Goal: Information Seeking & Learning: Learn about a topic

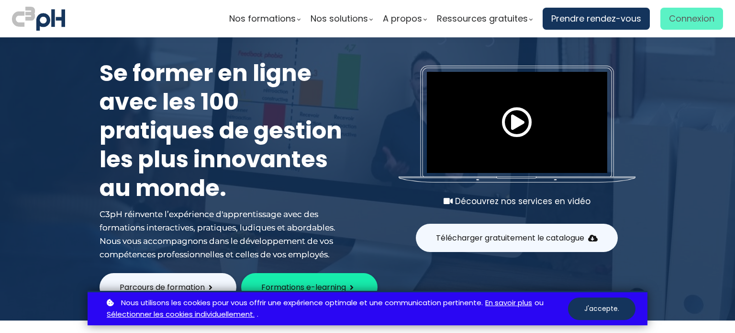
click at [669, 19] on span "Connexion" at bounding box center [691, 18] width 45 height 14
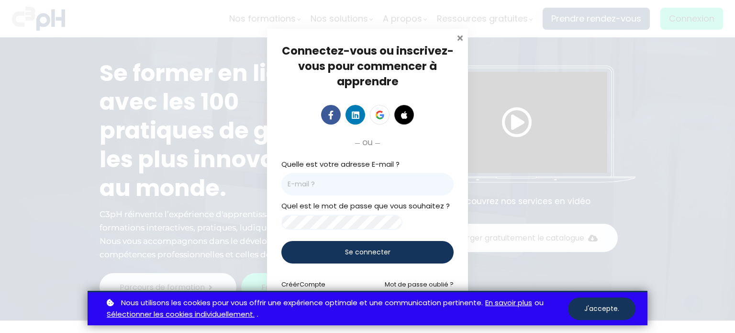
click at [458, 33] on span at bounding box center [460, 37] width 10 height 10
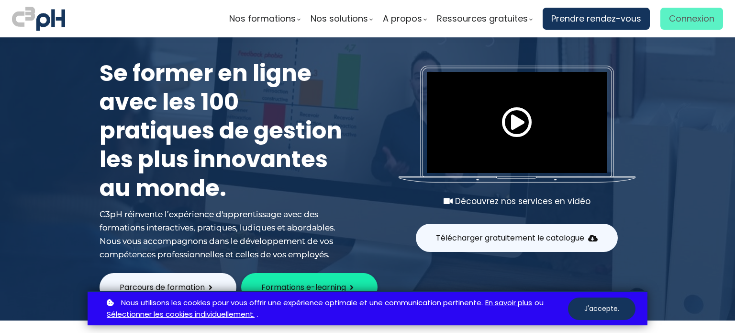
drag, startPoint x: 0, startPoint y: 0, endPoint x: 681, endPoint y: 22, distance: 681.7
click at [681, 22] on span "Connexion" at bounding box center [691, 18] width 45 height 14
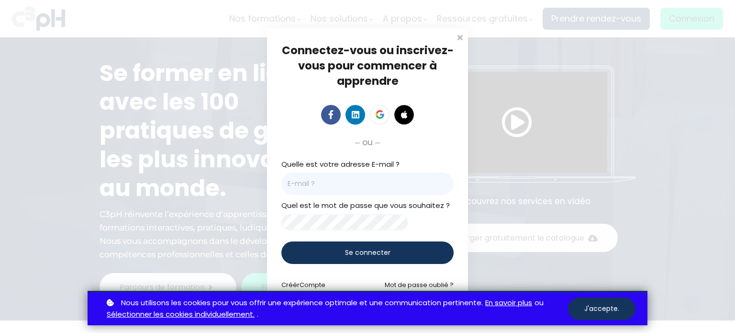
click at [335, 181] on input "email" at bounding box center [367, 183] width 172 height 22
type input "meherzis@picheinc.com"
click at [352, 255] on span "Se connecter" at bounding box center [367, 252] width 45 height 10
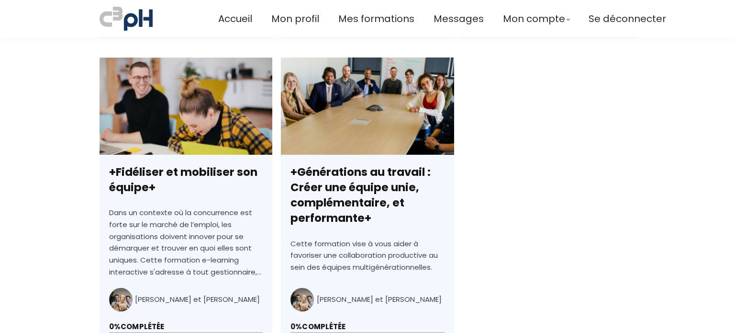
scroll to position [670, 0]
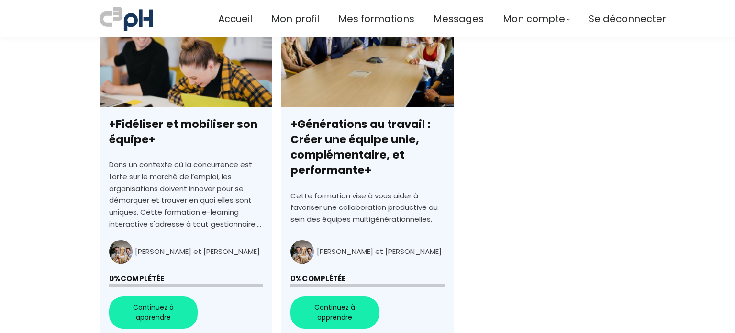
click at [159, 317] on link "+Fidéliser et mobiliser son équipe+" at bounding box center [186, 174] width 173 height 329
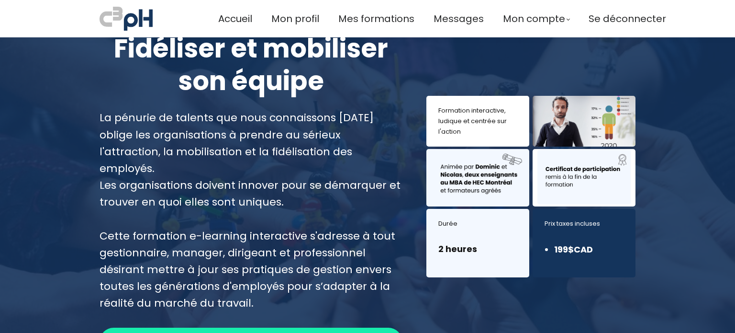
scroll to position [96, 0]
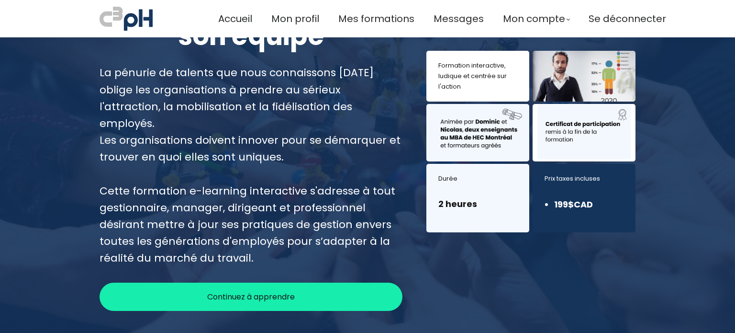
click at [222, 290] on span "Continuez à apprendre" at bounding box center [251, 296] width 88 height 12
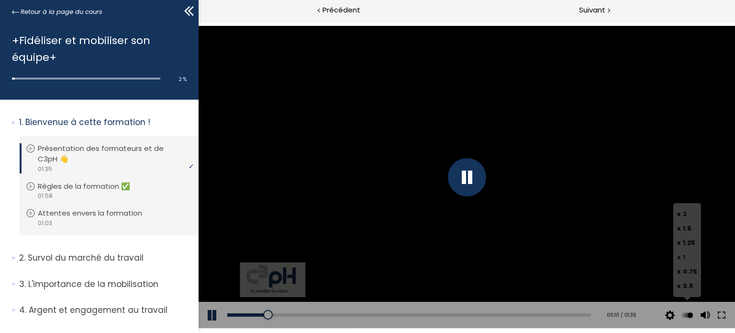
click at [679, 257] on span "x" at bounding box center [679, 256] width 4 height 9
click at [198, 21] on input "x 1" at bounding box center [198, 21] width 0 height 0
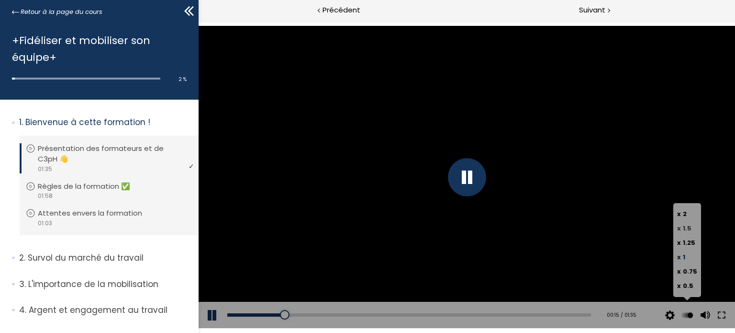
click at [680, 231] on span "x" at bounding box center [679, 227] width 4 height 9
click at [198, 21] on input "x 1.5" at bounding box center [198, 21] width 0 height 0
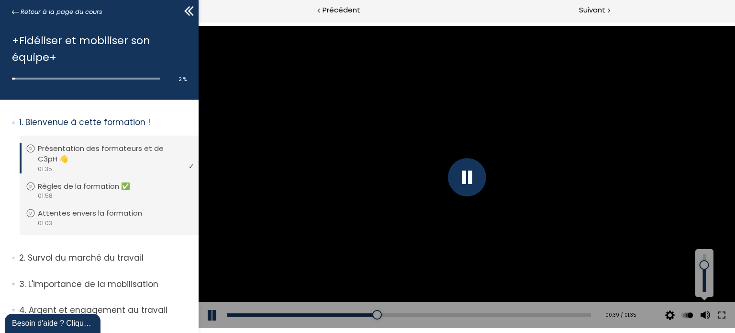
drag, startPoint x: 702, startPoint y: 274, endPoint x: 705, endPoint y: 265, distance: 9.5
click at [704, 265] on div at bounding box center [704, 265] width 0 height 0
click at [192, 10] on icon at bounding box center [189, 11] width 14 height 14
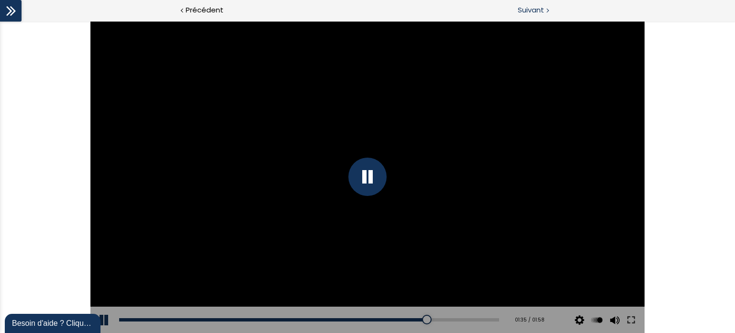
click at [546, 11] on div at bounding box center [547, 10] width 3 height 12
drag, startPoint x: 612, startPoint y: 271, endPoint x: 613, endPoint y: 264, distance: 7.2
click at [613, 264] on div at bounding box center [613, 264] width 0 height 0
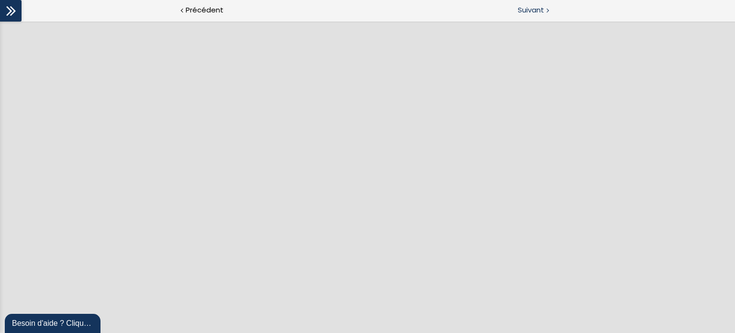
click at [526, 11] on span "Suivant" at bounding box center [531, 10] width 26 height 12
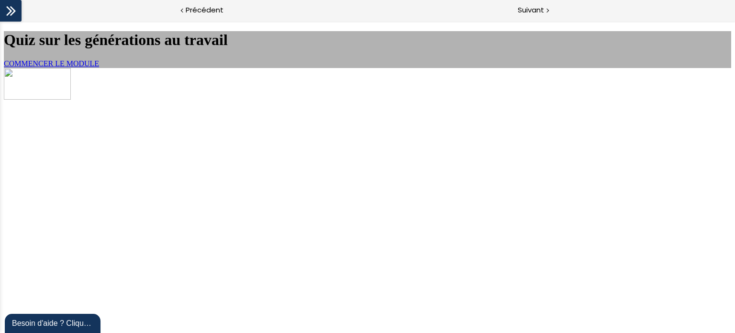
click at [99, 67] on span "COMMENCER LE MODULE" at bounding box center [51, 63] width 95 height 8
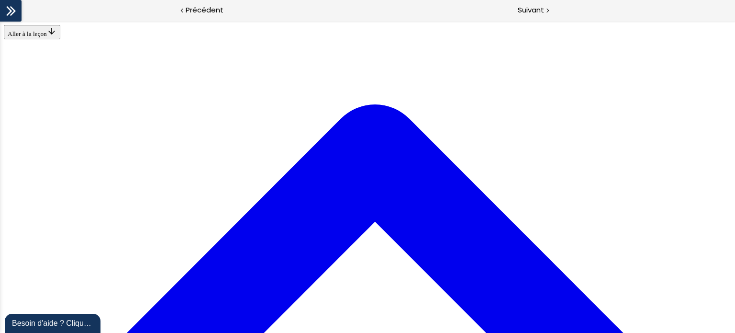
scroll to position [556, 0]
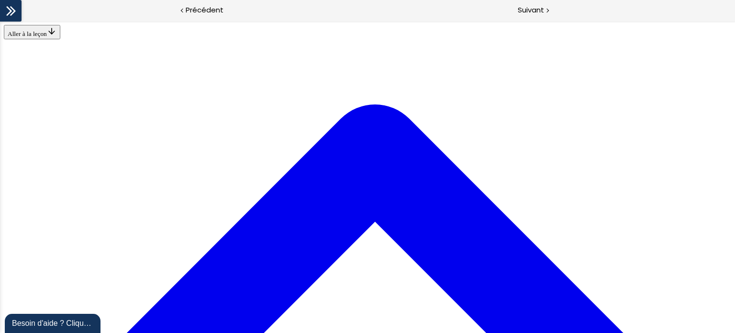
scroll to position [1274, 0]
drag, startPoint x: 318, startPoint y: 128, endPoint x: 319, endPoint y: 122, distance: 6.3
drag, startPoint x: 297, startPoint y: 263, endPoint x: 319, endPoint y: 101, distance: 163.2
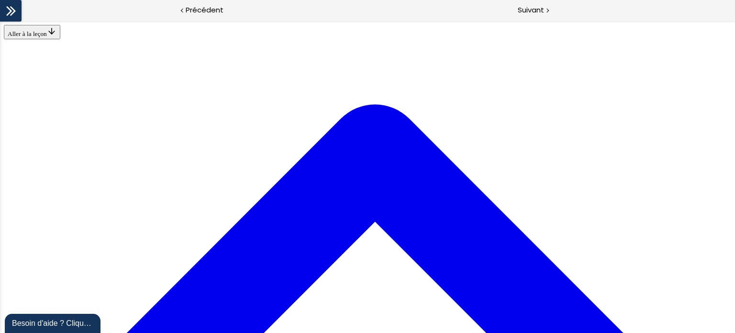
drag, startPoint x: 268, startPoint y: 260, endPoint x: 264, endPoint y: 99, distance: 160.8
drag, startPoint x: 224, startPoint y: 262, endPoint x: 232, endPoint y: 68, distance: 193.5
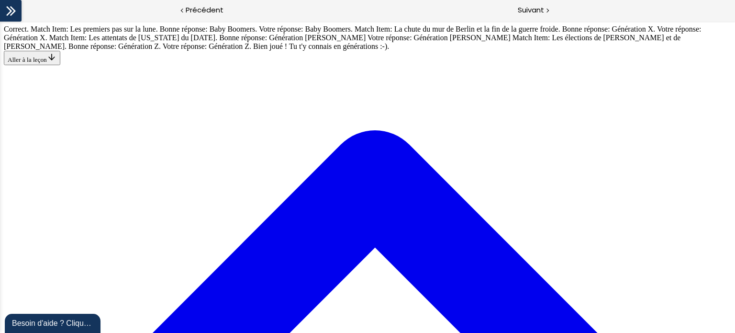
scroll to position [2039, 0]
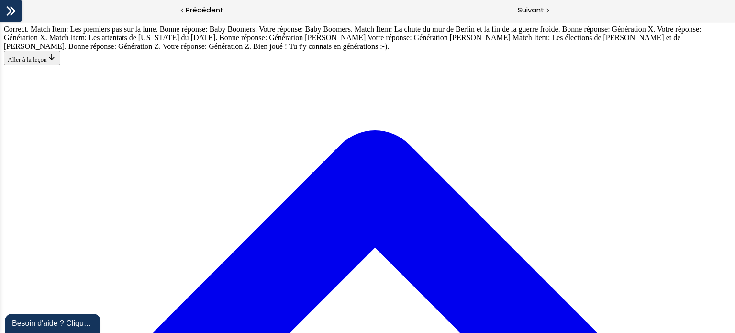
scroll to position [2326, 0]
click at [530, 14] on span "Suivant" at bounding box center [531, 10] width 26 height 12
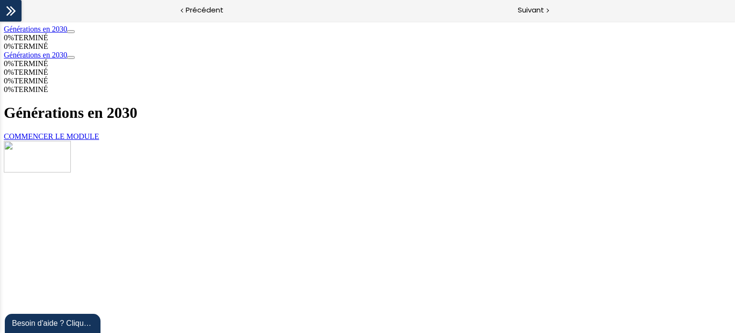
click at [99, 140] on link "COMMENCER LE MODULE" at bounding box center [51, 136] width 95 height 8
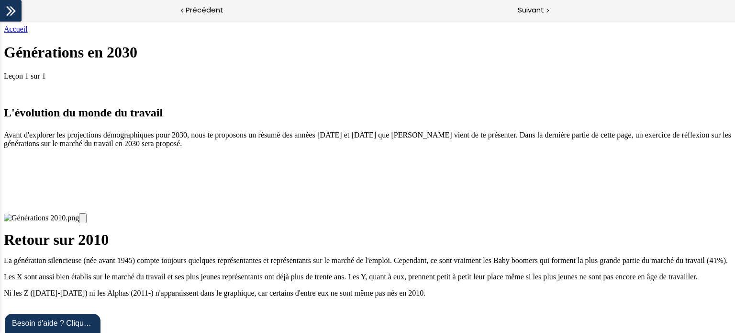
scroll to position [559, 0]
drag, startPoint x: 525, startPoint y: 103, endPoint x: 465, endPoint y: 98, distance: 60.5
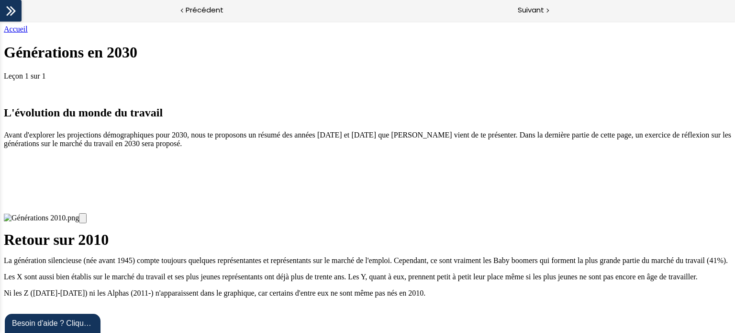
drag, startPoint x: 282, startPoint y: 256, endPoint x: 302, endPoint y: 234, distance: 29.5
drag, startPoint x: 325, startPoint y: 166, endPoint x: 222, endPoint y: 291, distance: 161.8
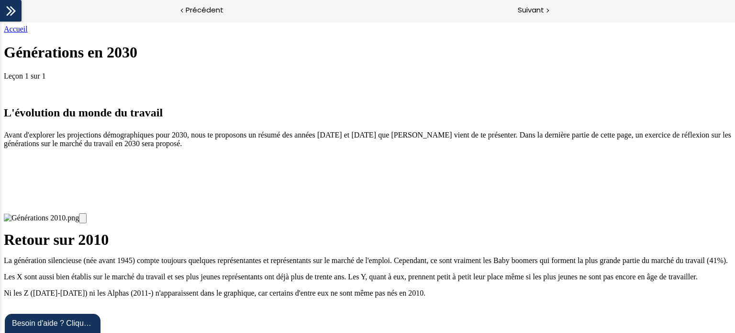
drag, startPoint x: 393, startPoint y: 145, endPoint x: 494, endPoint y: 287, distance: 174.2
drag, startPoint x: 381, startPoint y: 137, endPoint x: 281, endPoint y: 252, distance: 151.9
drag, startPoint x: 377, startPoint y: 151, endPoint x: 502, endPoint y: 287, distance: 185.2
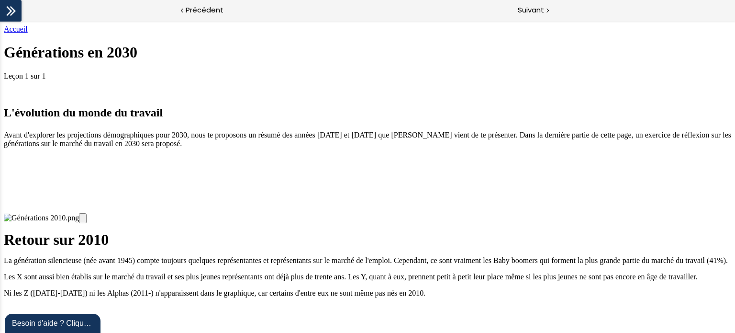
drag, startPoint x: 387, startPoint y: 165, endPoint x: 517, endPoint y: 296, distance: 184.7
drag, startPoint x: 392, startPoint y: 165, endPoint x: 288, endPoint y: 275, distance: 151.3
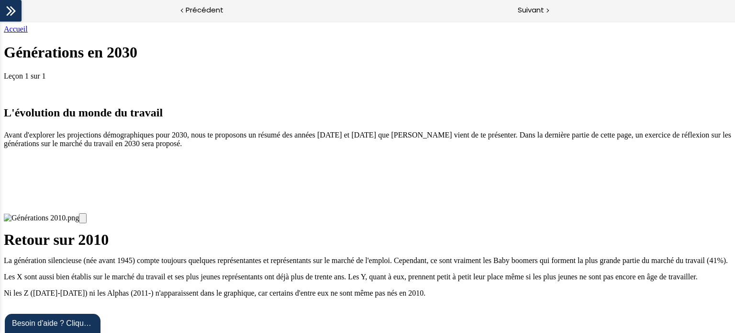
scroll to position [1454, 0]
click at [529, 10] on span "Suivant" at bounding box center [531, 10] width 26 height 12
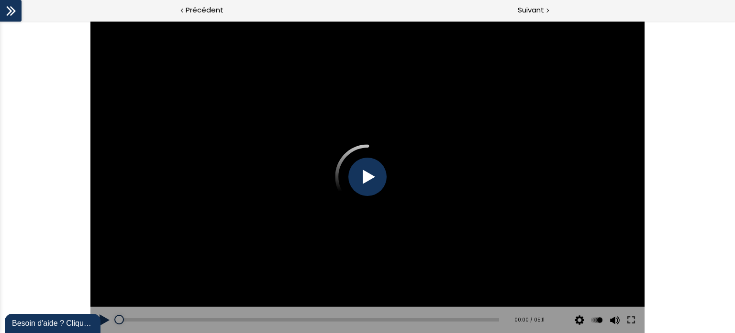
click at [365, 193] on div at bounding box center [367, 176] width 38 height 38
click at [508, 195] on div at bounding box center [367, 177] width 554 height 312
click at [529, 201] on div at bounding box center [367, 177] width 554 height 312
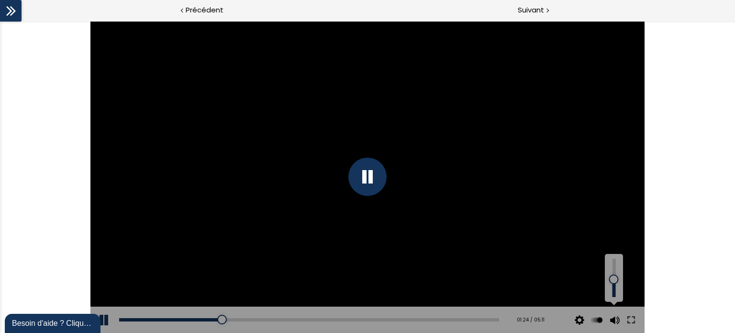
drag, startPoint x: 614, startPoint y: 263, endPoint x: 613, endPoint y: 279, distance: 16.3
click at [613, 279] on div at bounding box center [613, 279] width 0 height 0
click at [613, 274] on div at bounding box center [613, 274] width 0 height 0
click at [613, 279] on div at bounding box center [613, 279] width 0 height 0
click at [11, 8] on icon at bounding box center [11, 11] width 14 height 14
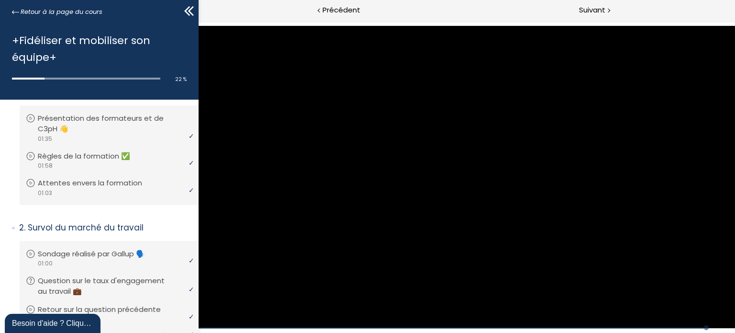
scroll to position [29, 0]
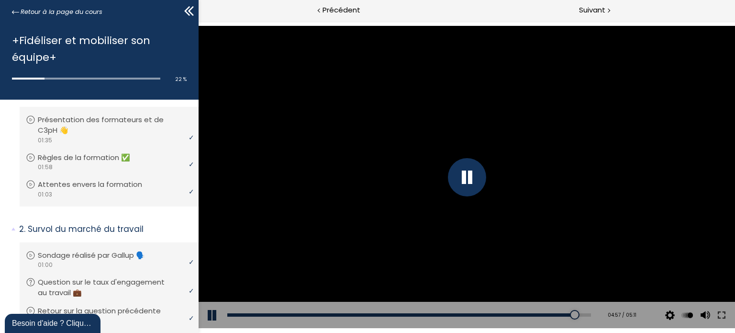
click at [191, 13] on icon at bounding box center [191, 11] width 6 height 10
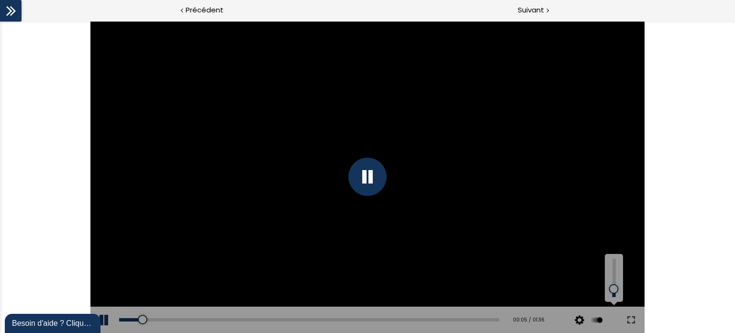
drag, startPoint x: 613, startPoint y: 281, endPoint x: 612, endPoint y: 289, distance: 7.7
click at [613, 289] on div at bounding box center [613, 289] width 0 height 0
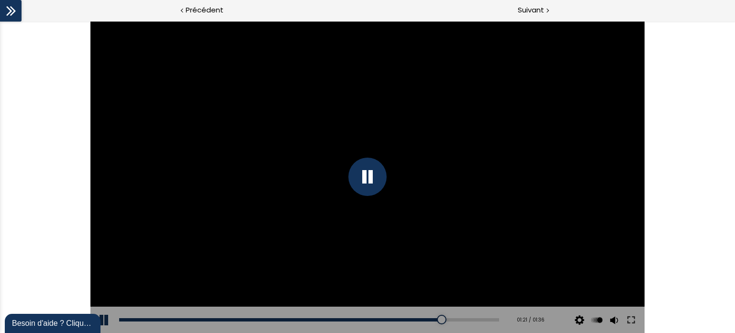
click at [344, 179] on div at bounding box center [367, 177] width 554 height 312
click at [342, 153] on div at bounding box center [367, 177] width 554 height 312
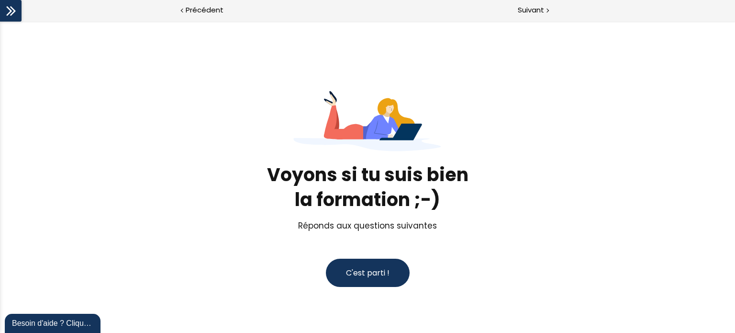
click at [356, 267] on span "C'est parti !" at bounding box center [368, 272] width 44 height 11
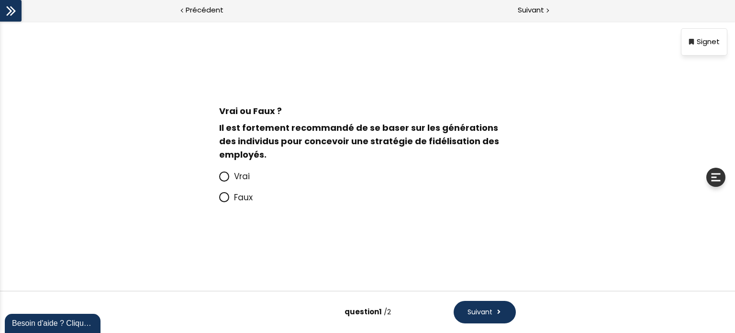
click at [218, 196] on div "Vrai Faux" at bounding box center [368, 186] width 316 height 51
click at [221, 196] on icon at bounding box center [224, 197] width 6 height 6
click at [219, 200] on input "Faux" at bounding box center [219, 200] width 0 height 0
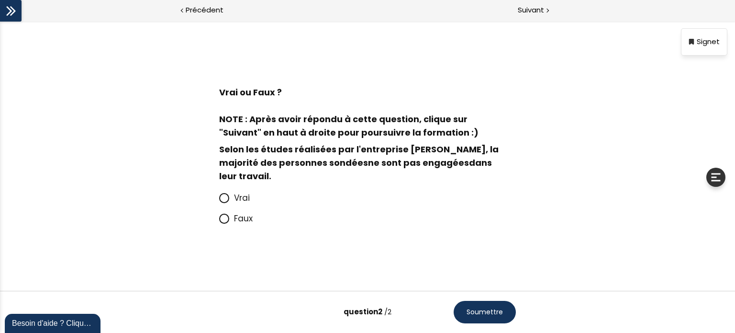
click at [224, 195] on icon at bounding box center [224, 198] width 6 height 6
click at [219, 200] on input "Vrai" at bounding box center [219, 200] width 0 height 0
click at [537, 10] on span "Suivant" at bounding box center [531, 10] width 26 height 12
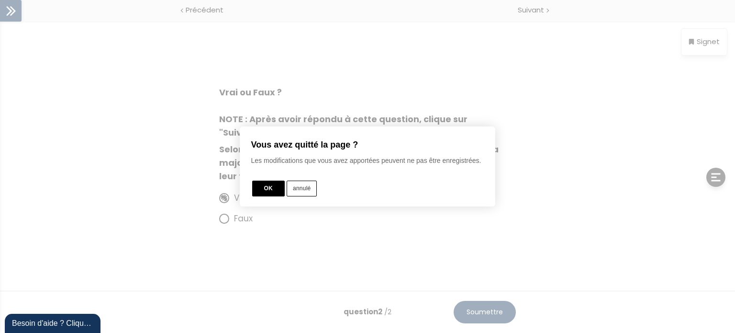
click at [311, 189] on button "annulé" at bounding box center [302, 188] width 30 height 16
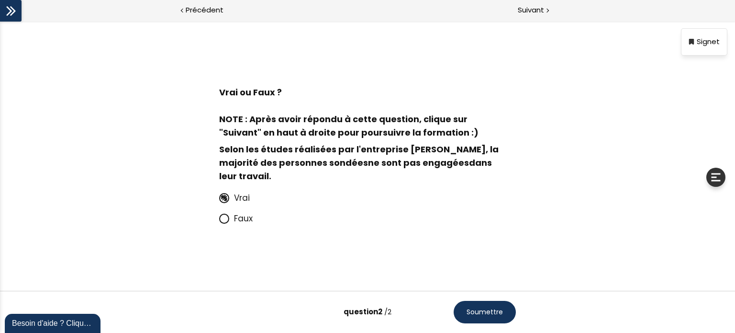
click at [488, 312] on span "Soumettre" at bounding box center [485, 312] width 36 height 10
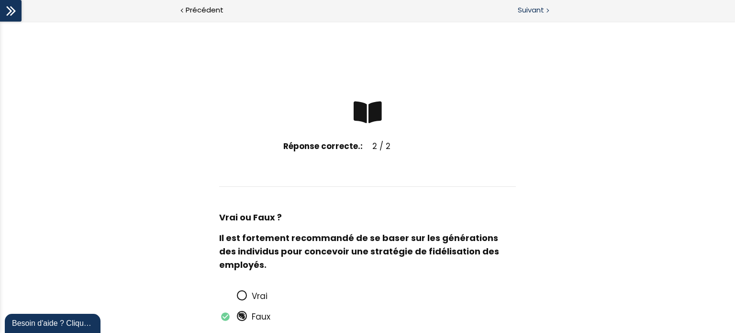
click at [525, 9] on span "Suivant" at bounding box center [531, 10] width 26 height 12
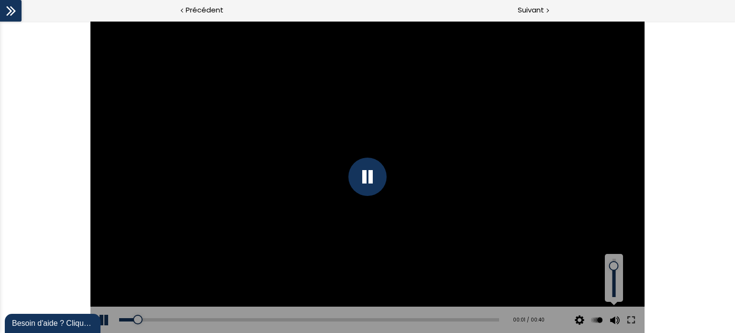
drag, startPoint x: 614, startPoint y: 286, endPoint x: 617, endPoint y: 266, distance: 20.7
click at [613, 266] on div at bounding box center [613, 266] width 0 height 0
drag, startPoint x: 615, startPoint y: 267, endPoint x: 610, endPoint y: 284, distance: 17.1
click at [613, 284] on div at bounding box center [613, 284] width 0 height 0
click at [16, 15] on icon at bounding box center [11, 11] width 14 height 14
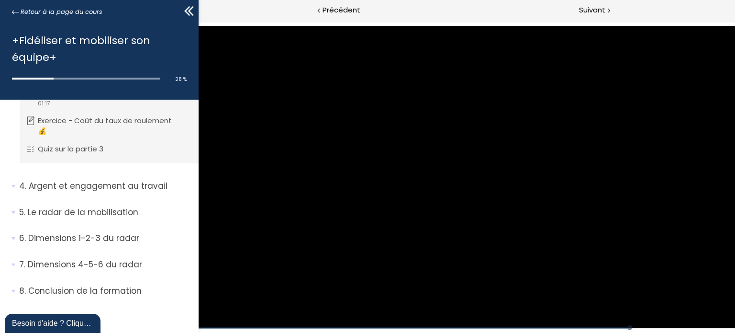
scroll to position [615, 0]
click at [184, 11] on icon at bounding box center [187, 11] width 6 height 10
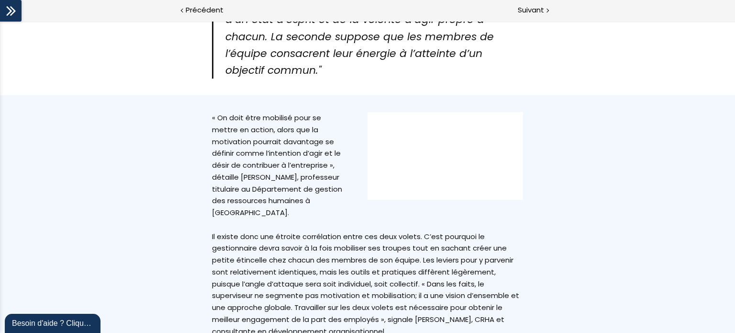
scroll to position [615, 0]
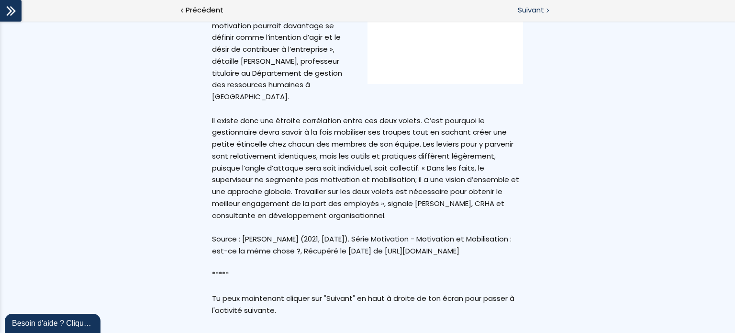
click at [537, 6] on span "Suivant" at bounding box center [531, 10] width 26 height 12
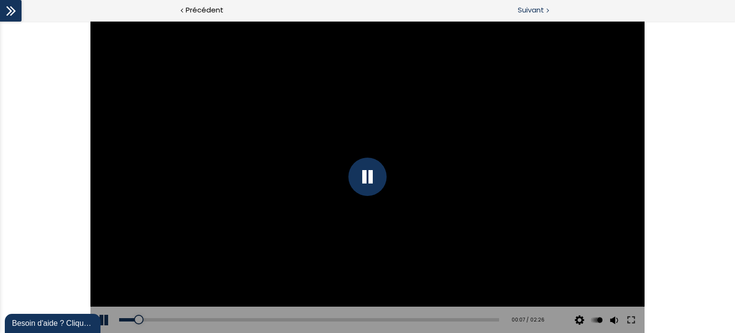
click at [523, 9] on span "Suivant" at bounding box center [531, 10] width 26 height 12
click at [17, 18] on div at bounding box center [11, 11] width 22 height 22
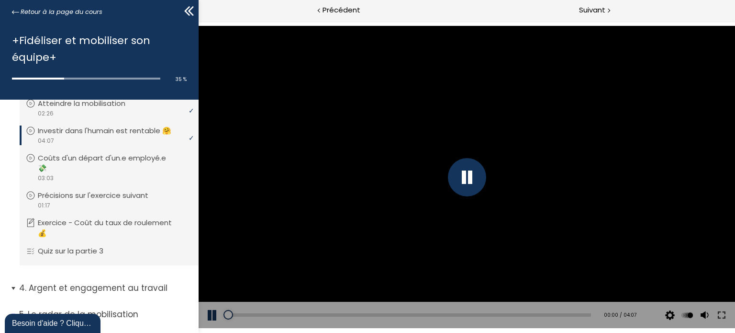
scroll to position [471, 0]
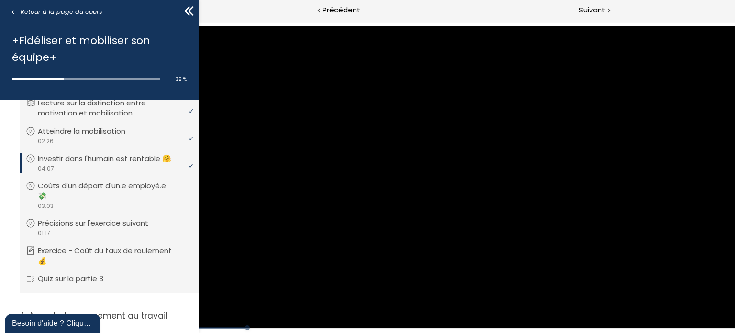
click at [188, 7] on icon at bounding box center [187, 11] width 6 height 10
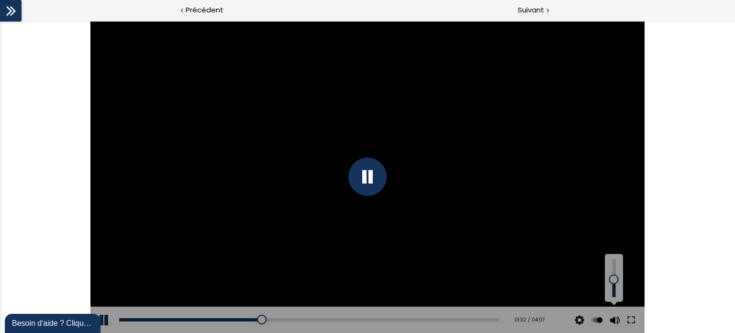
click at [613, 279] on div at bounding box center [613, 279] width 0 height 0
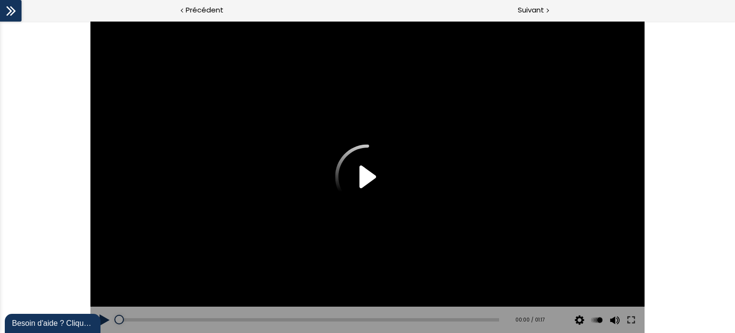
click at [364, 180] on div "ATTENTION ! Si tu inscris ton adresse courriel dans la boîte, tu seras probable…" at bounding box center [367, 177] width 554 height 312
click at [5, 9] on icon at bounding box center [11, 11] width 14 height 14
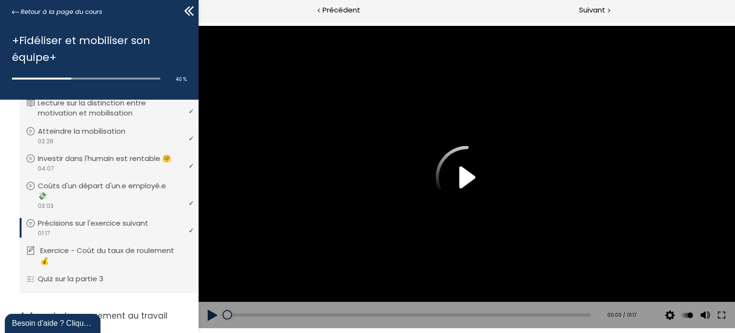
click at [104, 266] on p "Exercice - Coût du taux de roulement 💰" at bounding box center [116, 255] width 152 height 21
click at [190, 11] on icon at bounding box center [189, 11] width 14 height 14
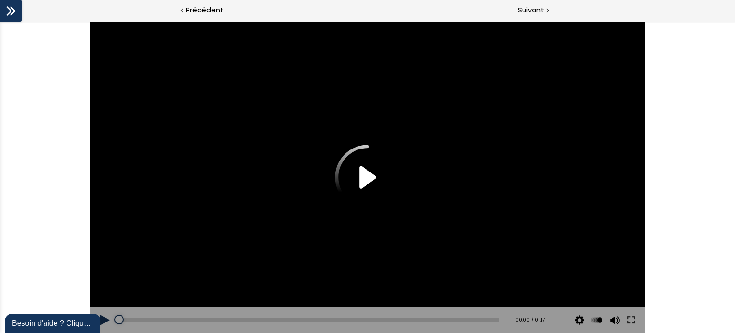
click at [662, 95] on div "The video is loading... Click for sound @keyframes VOLUME_SMALL_WAVE_FLASH { 0%…" at bounding box center [367, 177] width 735 height 312
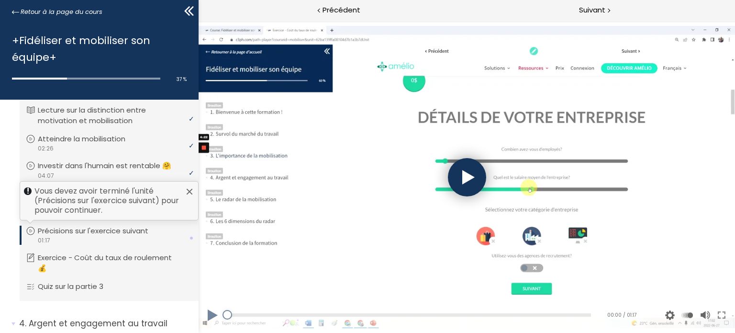
scroll to position [144, 0]
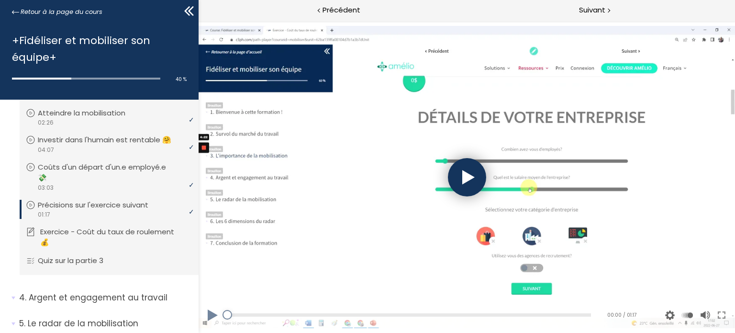
click at [139, 241] on p "Exercice - Coût du taux de roulement 💰" at bounding box center [116, 236] width 152 height 21
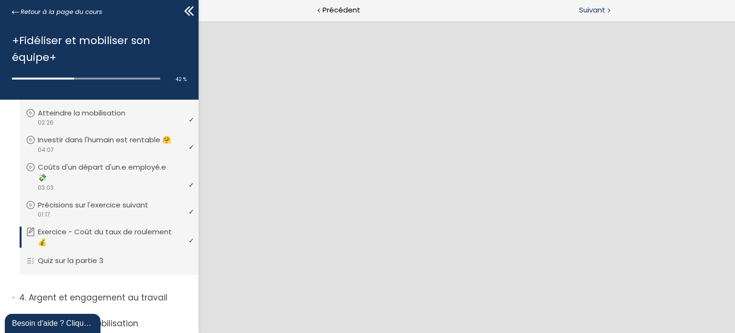
click at [584, 3] on div "Suivant" at bounding box center [601, 11] width 268 height 22
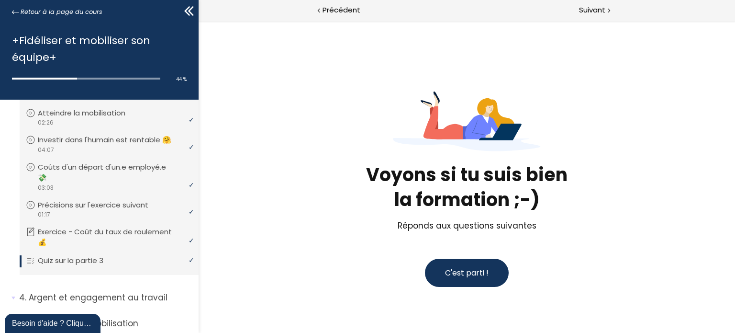
click at [449, 266] on button "C'est parti !" at bounding box center [466, 272] width 84 height 28
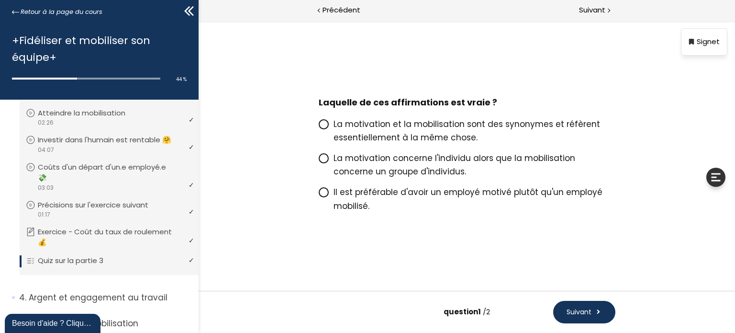
click at [330, 157] on span at bounding box center [325, 158] width 15 height 12
click at [318, 161] on input "La motivation concerne l'individu alors que la mobilisation concerne un groupe …" at bounding box center [318, 161] width 0 height 0
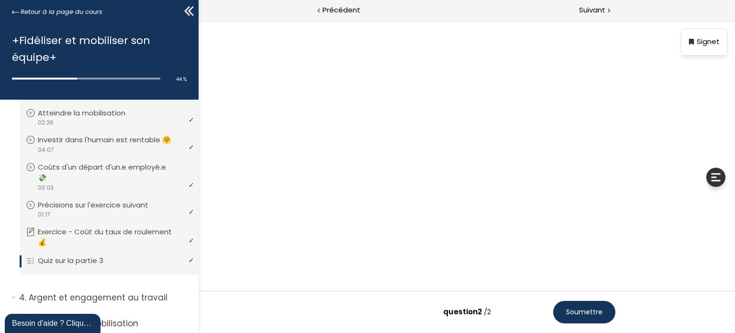
scroll to position [19, 0]
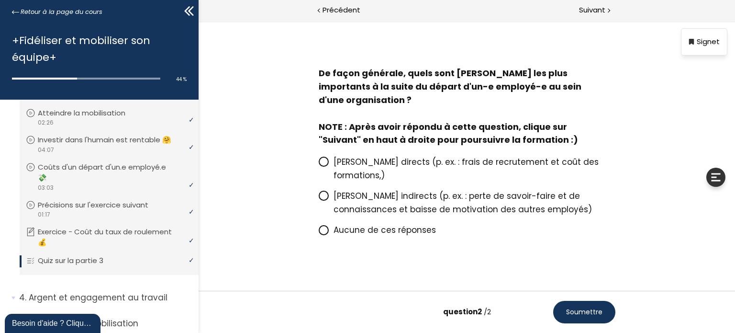
click at [321, 190] on span at bounding box center [323, 195] width 10 height 10
click at [318, 199] on input "Les coûts indirects (p. ex. : perte de savoir-faire et de connaissances et bais…" at bounding box center [318, 199] width 0 height 0
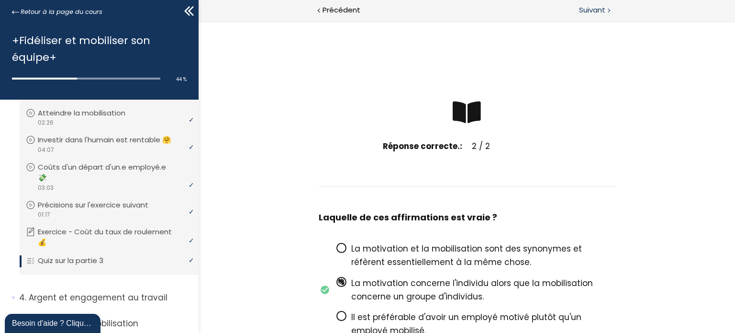
click at [596, 4] on span "Suivant" at bounding box center [592, 10] width 26 height 12
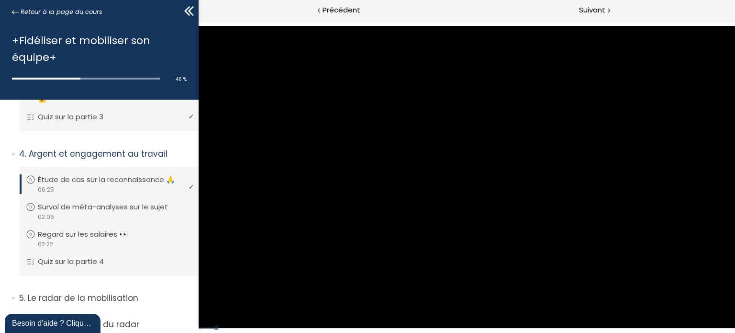
scroll to position [335, 0]
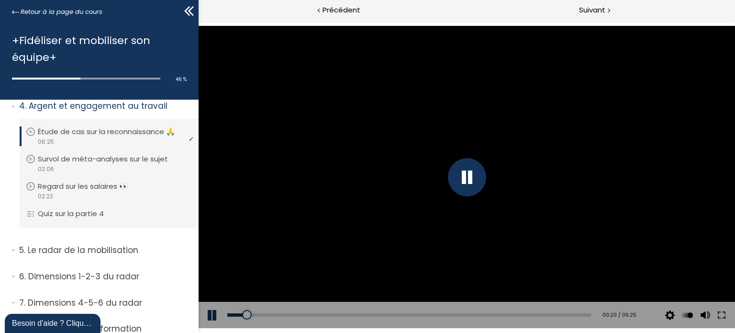
click at [188, 15] on icon at bounding box center [189, 11] width 14 height 14
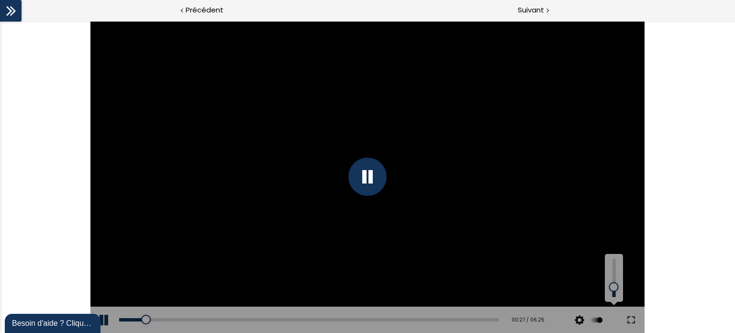
drag, startPoint x: 615, startPoint y: 278, endPoint x: 614, endPoint y: 287, distance: 9.2
click at [613, 287] on div at bounding box center [613, 287] width 0 height 0
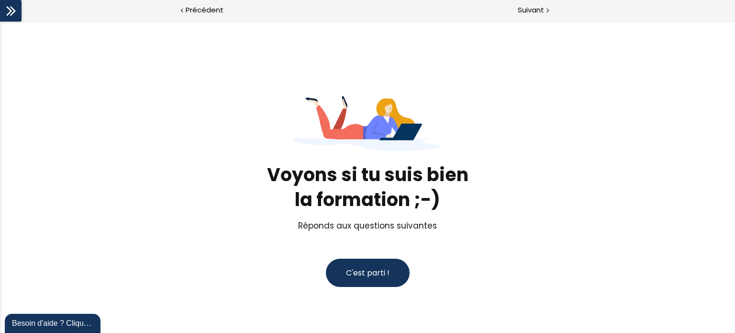
click at [372, 275] on span "C'est parti !" at bounding box center [368, 272] width 44 height 11
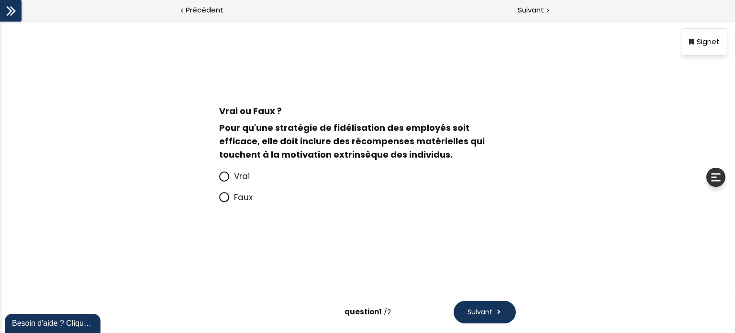
click at [231, 199] on span at bounding box center [226, 197] width 15 height 12
click at [219, 200] on input "Faux" at bounding box center [219, 200] width 0 height 0
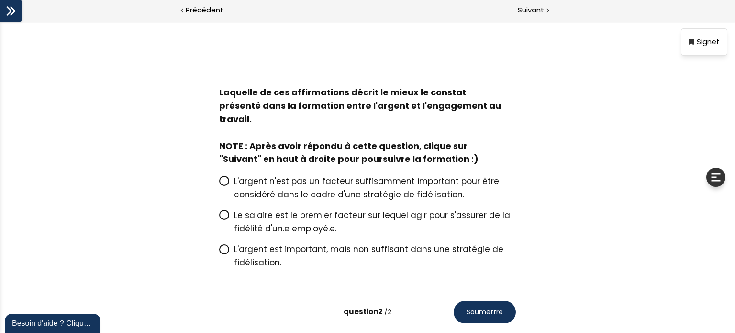
scroll to position [33, 0]
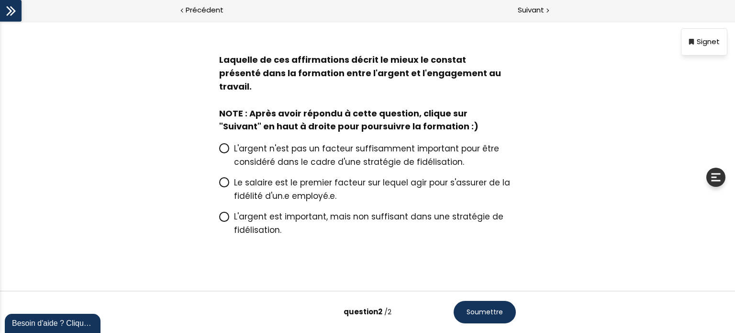
click at [229, 211] on span at bounding box center [226, 217] width 15 height 12
click at [219, 219] on input "L'argent est important, mais non suffisant dans une stratégie de fidélisation." at bounding box center [219, 219] width 0 height 0
click at [479, 314] on span "Soumettre" at bounding box center [485, 312] width 36 height 10
click at [497, 304] on button "Soumettre" at bounding box center [485, 312] width 62 height 22
click at [477, 306] on button "Soumettre" at bounding box center [485, 312] width 62 height 22
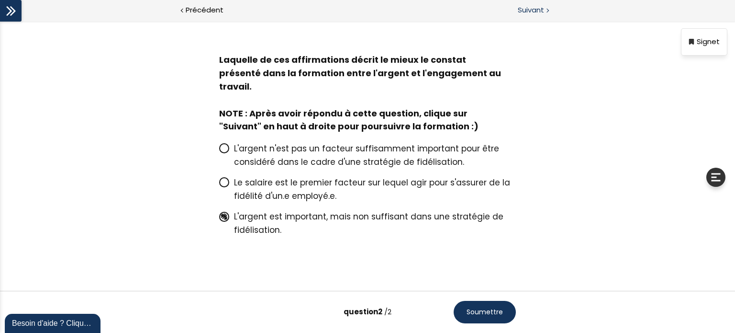
click at [537, 16] on span "Suivant" at bounding box center [531, 10] width 26 height 12
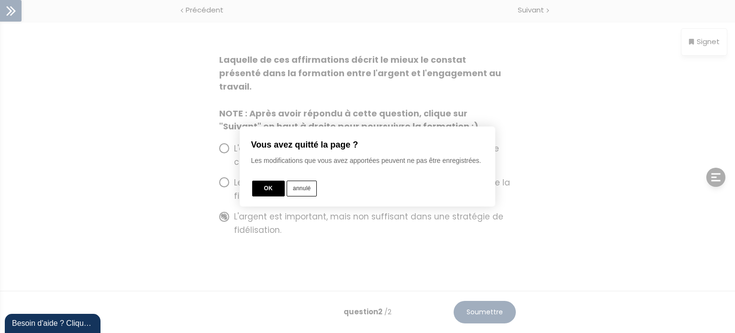
click at [304, 181] on div "Vous avez quitté la page ? Les modifications que vous avez apportées peuvent ne…" at bounding box center [369, 166] width 236 height 62
click at [304, 183] on button "annulé" at bounding box center [302, 188] width 30 height 16
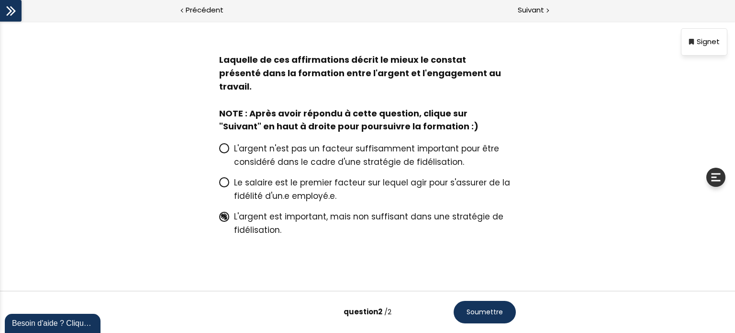
click at [493, 313] on span "Soumettre" at bounding box center [485, 312] width 36 height 10
click at [223, 178] on icon at bounding box center [224, 182] width 8 height 8
click at [224, 212] on icon at bounding box center [224, 216] width 8 height 8
click at [511, 220] on p "L'argent est important, mais non suffisant dans une stratégie de fidélisation." at bounding box center [375, 223] width 282 height 27
click at [477, 310] on span "Soumettre" at bounding box center [485, 312] width 36 height 10
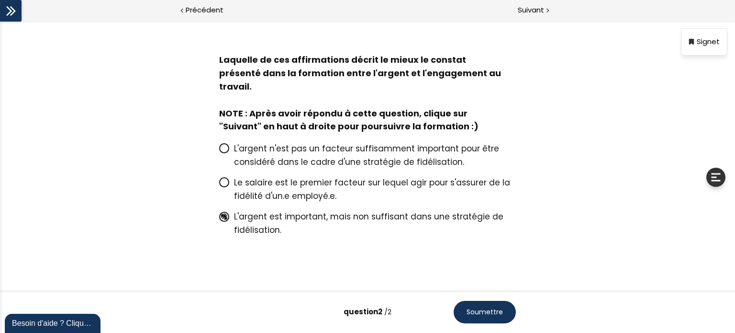
click at [482, 315] on span "Soumettre" at bounding box center [485, 312] width 36 height 10
click at [481, 315] on span "Soumettre" at bounding box center [485, 312] width 36 height 10
click at [480, 315] on span "Soumettre" at bounding box center [485, 312] width 36 height 10
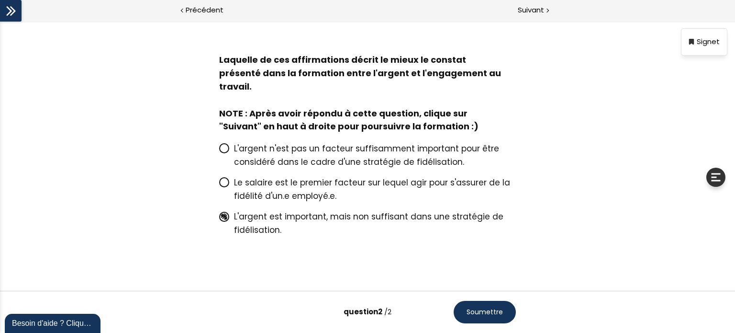
click at [480, 316] on span "Soumettre" at bounding box center [485, 312] width 36 height 10
click at [480, 317] on button "Soumettre" at bounding box center [485, 312] width 62 height 22
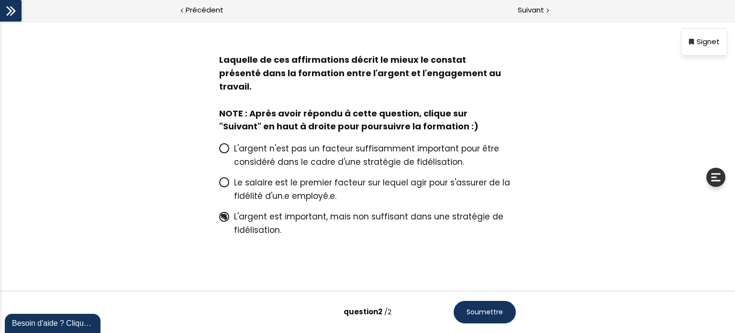
click at [480, 317] on button "Soumettre" at bounding box center [485, 312] width 62 height 22
click at [384, 308] on span "/2" at bounding box center [387, 311] width 7 height 10
click at [224, 178] on icon at bounding box center [224, 182] width 8 height 8
click at [221, 144] on icon at bounding box center [224, 148] width 8 height 8
click at [220, 212] on icon at bounding box center [224, 216] width 8 height 8
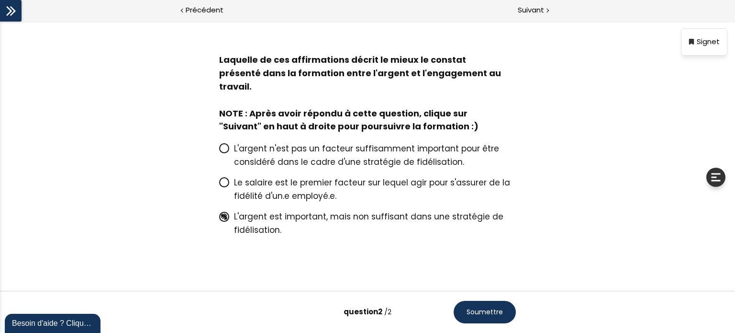
click at [221, 212] on icon at bounding box center [224, 216] width 8 height 8
click at [472, 312] on span "Soumettre" at bounding box center [485, 312] width 36 height 10
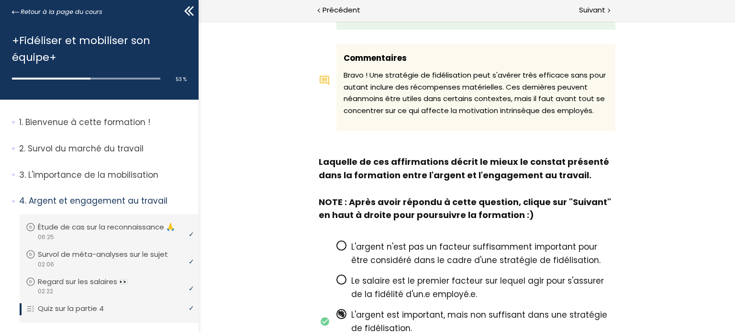
scroll to position [240, 0]
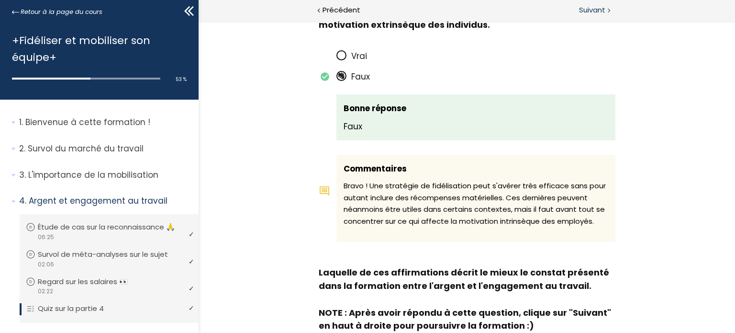
click at [590, 8] on span "Suivant" at bounding box center [592, 10] width 26 height 12
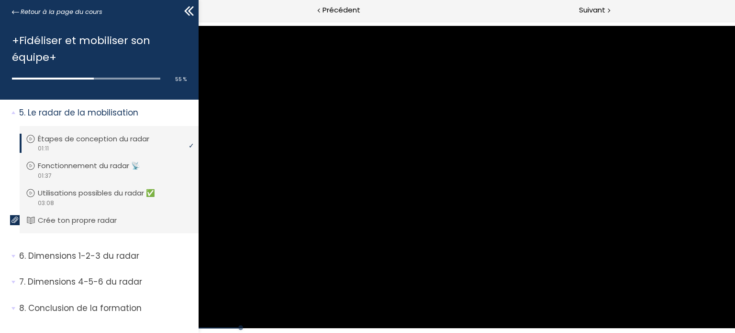
scroll to position [244, 0]
click at [195, 10] on icon at bounding box center [189, 11] width 14 height 14
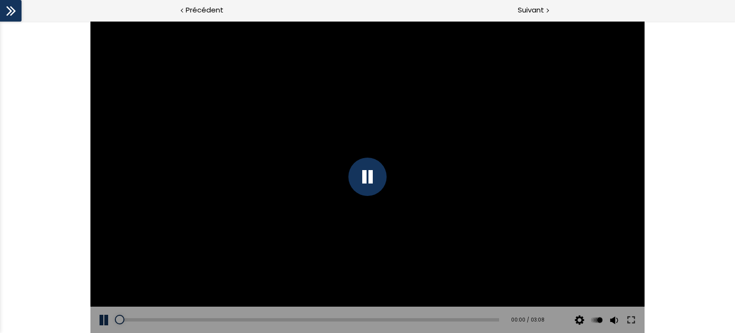
click at [7, 11] on icon at bounding box center [11, 11] width 14 height 14
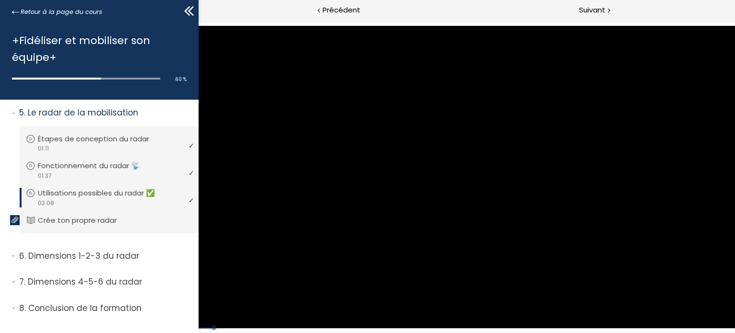
click at [191, 11] on icon at bounding box center [189, 11] width 14 height 14
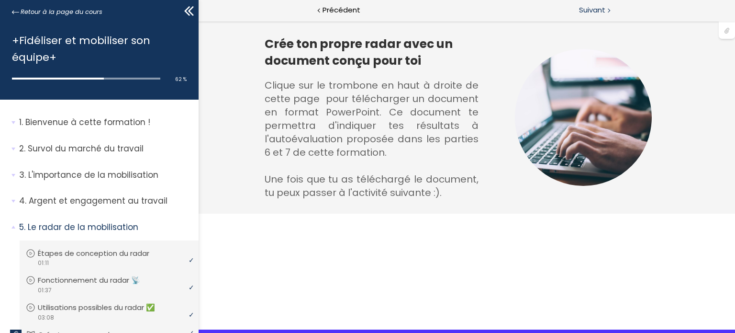
click at [584, 11] on span "Suivant" at bounding box center [592, 10] width 26 height 12
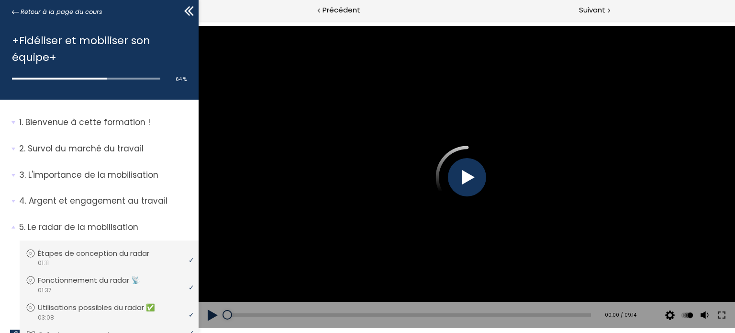
click at [462, 175] on div at bounding box center [466, 177] width 38 height 38
click at [191, 13] on icon at bounding box center [191, 11] width 6 height 10
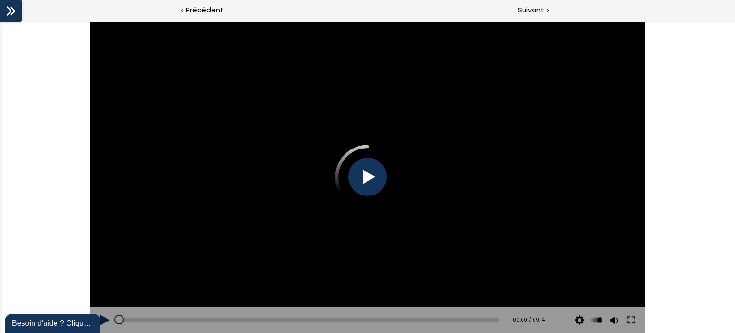
click at [11, 4] on icon at bounding box center [11, 11] width 14 height 14
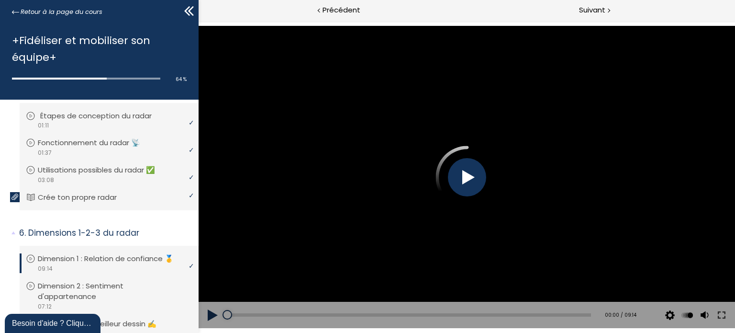
scroll to position [144, 0]
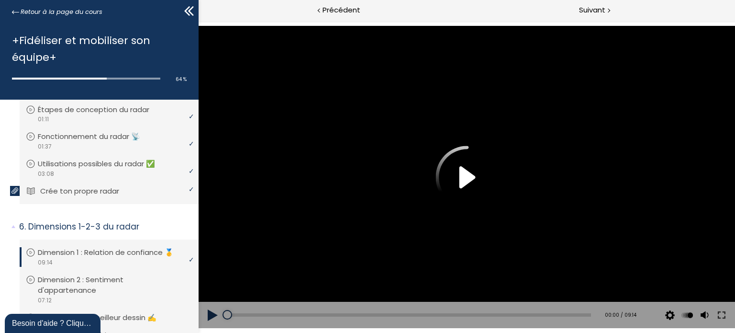
click at [81, 193] on p "Crée ton propre radar" at bounding box center [86, 191] width 93 height 11
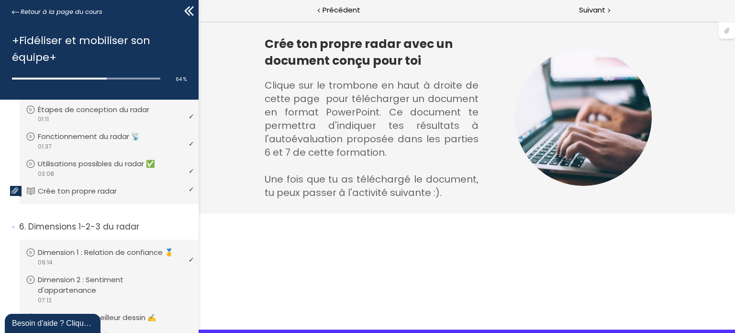
click at [726, 27] on div at bounding box center [727, 30] width 16 height 18
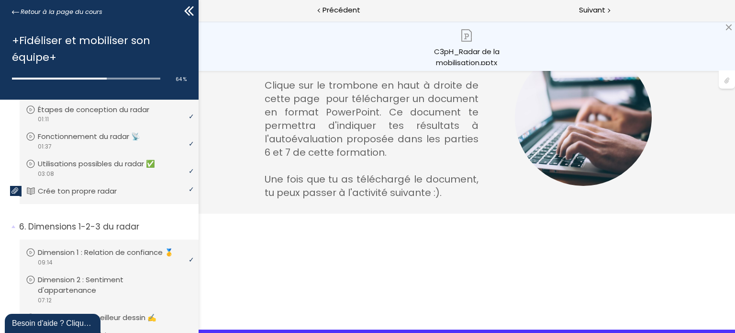
click at [461, 47] on div "C3pH_Radar de la mobilisation.pptx" at bounding box center [466, 55] width 81 height 19
click at [601, 8] on span "Suivant" at bounding box center [592, 10] width 26 height 12
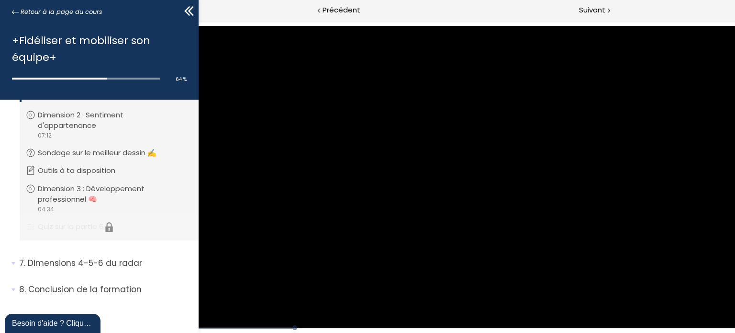
scroll to position [320, 0]
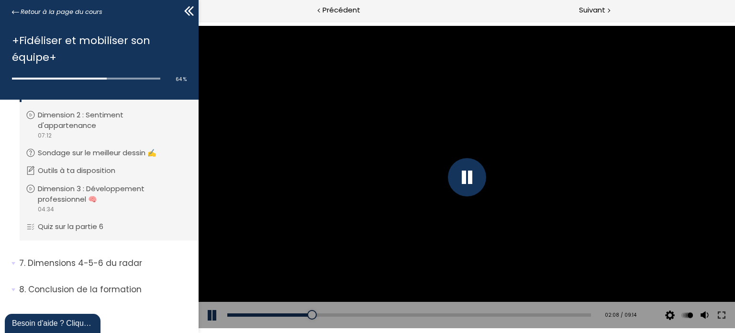
click at [452, 181] on div at bounding box center [466, 177] width 38 height 38
click at [209, 314] on button at bounding box center [212, 314] width 29 height 27
drag, startPoint x: 703, startPoint y: 282, endPoint x: 703, endPoint y: 289, distance: 6.7
click at [704, 289] on div at bounding box center [704, 289] width 0 height 0
click at [704, 290] on div at bounding box center [704, 290] width 0 height 0
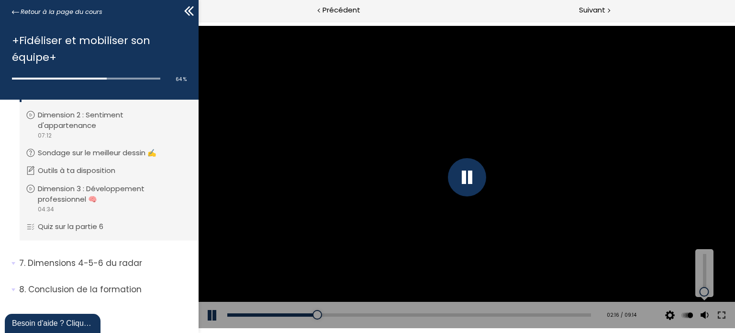
click at [704, 291] on div at bounding box center [704, 291] width 0 height 0
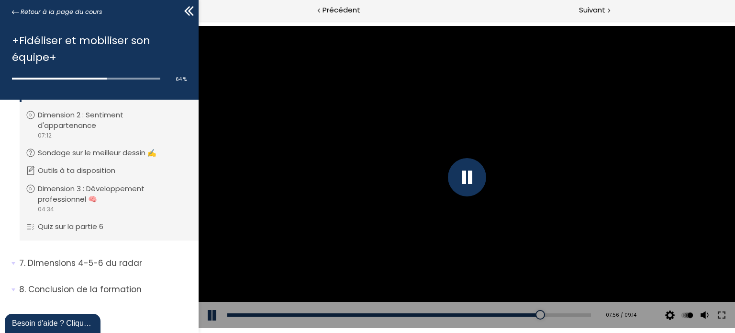
click at [480, 173] on div at bounding box center [466, 177] width 38 height 38
